Goal: Task Accomplishment & Management: Use online tool/utility

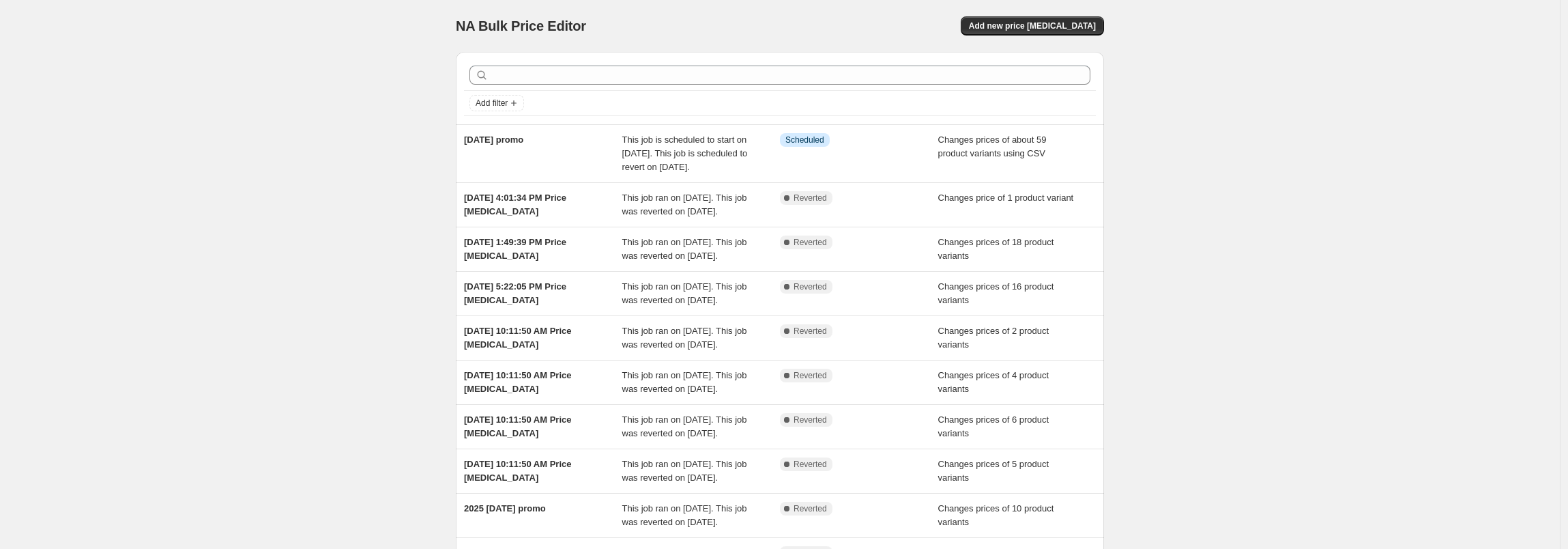
click at [246, 132] on div "NA Bulk Price Editor. This page is ready NA Bulk Price Editor Add new price cha…" at bounding box center [779, 359] width 1560 height 717
